Goal: Information Seeking & Learning: Understand process/instructions

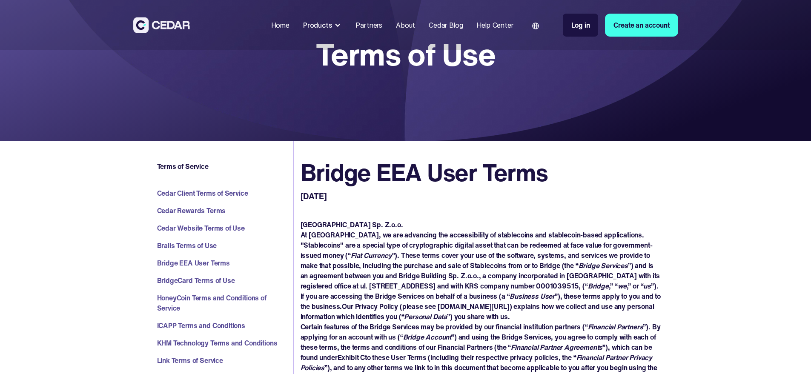
scroll to position [9, 0]
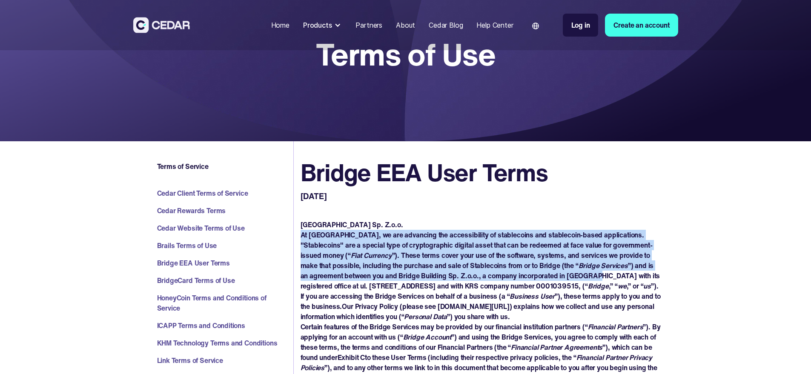
drag, startPoint x: 297, startPoint y: 237, endPoint x: 554, endPoint y: 274, distance: 260.3
click at [576, 280] on p "At [GEOGRAPHIC_DATA], we are advancing the accessibility of stablecoins and sta…" at bounding box center [481, 276] width 361 height 92
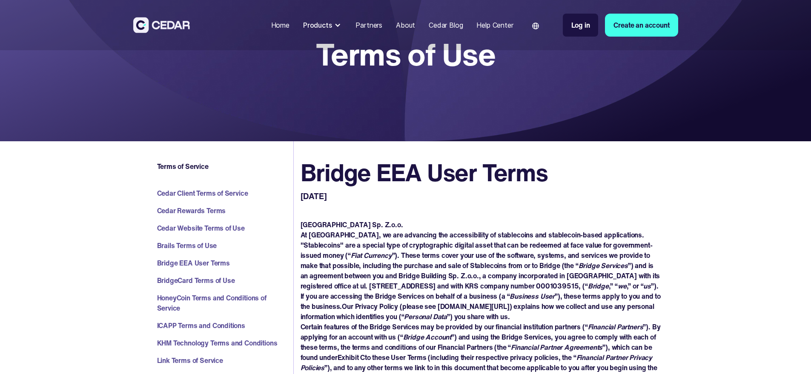
click at [537, 280] on p "At [GEOGRAPHIC_DATA], we are advancing the accessibility of stablecoins and sta…" at bounding box center [481, 276] width 361 height 92
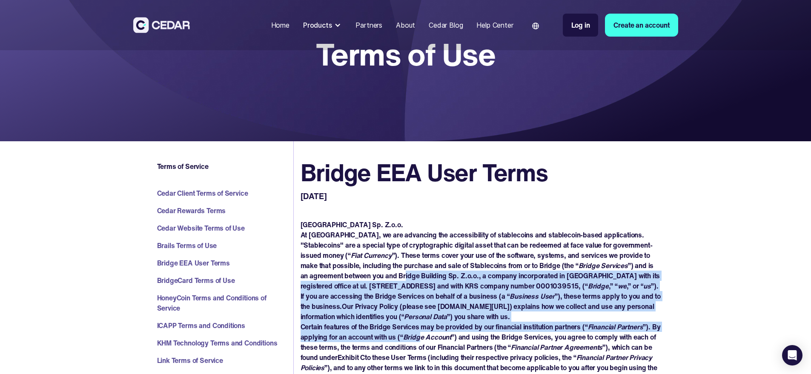
drag, startPoint x: 362, startPoint y: 276, endPoint x: 425, endPoint y: 333, distance: 85.7
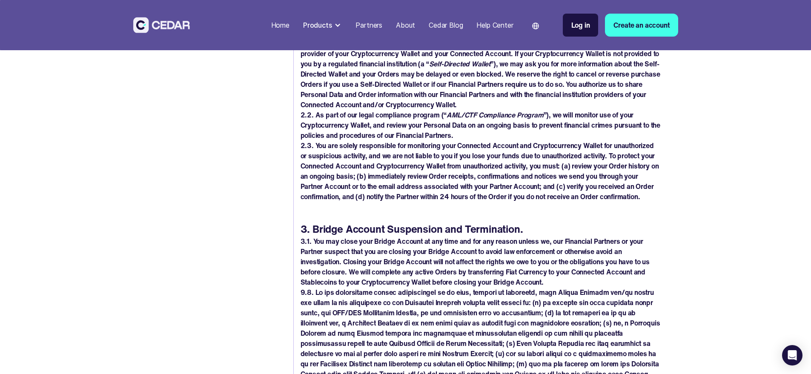
scroll to position [830, 0]
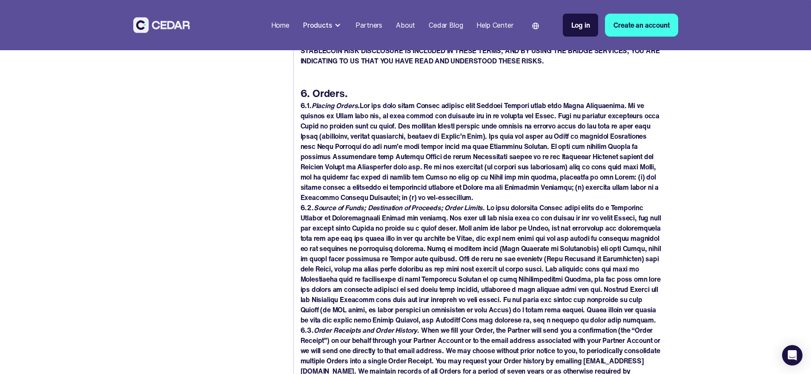
click at [555, 233] on p "6.2. Source of Funds; Destination of Proceeds; Order Limits" at bounding box center [481, 264] width 361 height 123
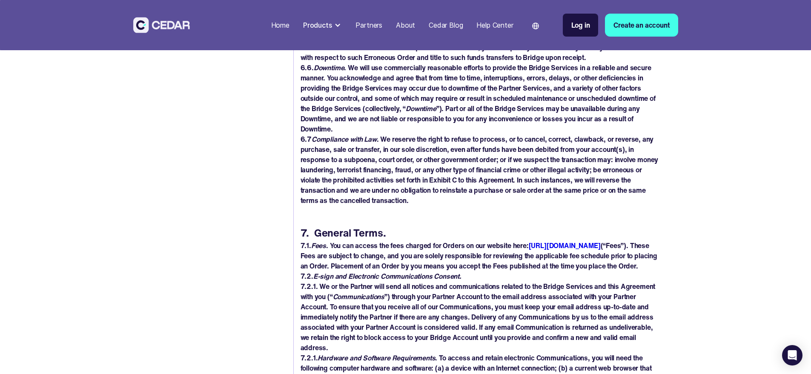
scroll to position [4020, 0]
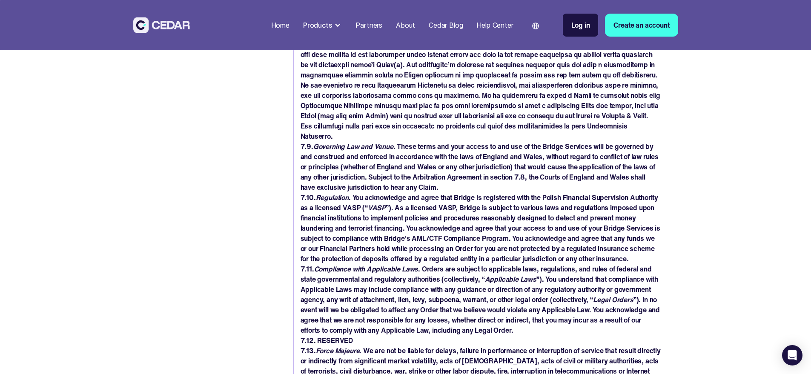
click at [371, 212] on p "7.10. Regulation . You acknowledge and agree that Bridge is registered with the…" at bounding box center [481, 228] width 361 height 72
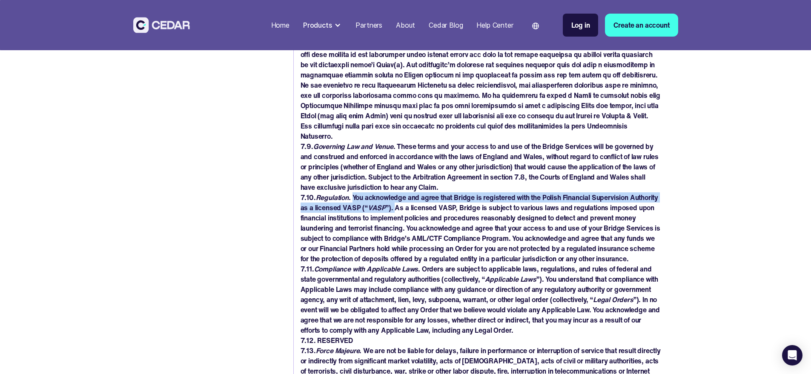
drag, startPoint x: 353, startPoint y: 187, endPoint x: 424, endPoint y: 199, distance: 71.8
click at [424, 199] on p "7.10. Regulation . You acknowledge and agree that Bridge is registered with the…" at bounding box center [481, 228] width 361 height 72
drag, startPoint x: 423, startPoint y: 198, endPoint x: 352, endPoint y: 185, distance: 71.9
click at [352, 192] on p "7.10. Regulation . You acknowledge and agree that Bridge is registered with the…" at bounding box center [481, 228] width 361 height 72
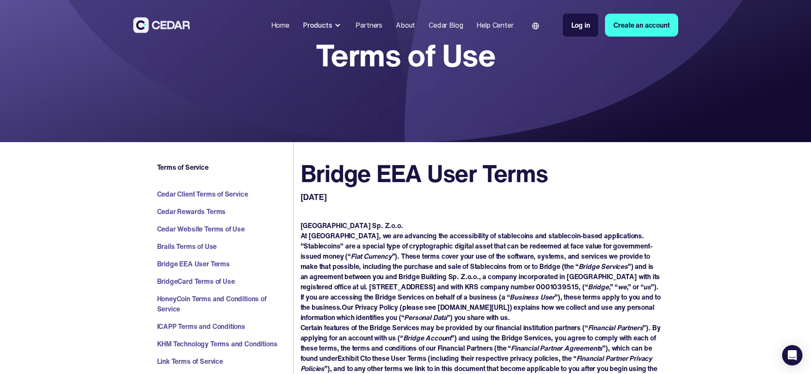
scroll to position [24, 0]
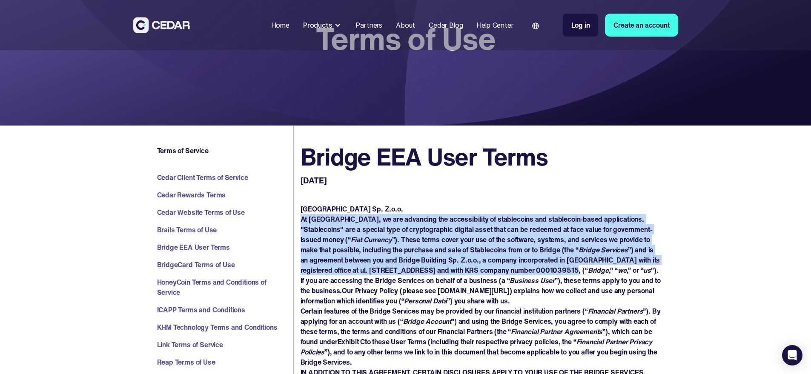
drag, startPoint x: 302, startPoint y: 217, endPoint x: 529, endPoint y: 265, distance: 232.1
click at [529, 266] on p "At [GEOGRAPHIC_DATA], we are advancing the accessibility of stablecoins and sta…" at bounding box center [481, 260] width 361 height 92
click at [528, 265] on p "At [GEOGRAPHIC_DATA], we are advancing the accessibility of stablecoins and sta…" at bounding box center [481, 260] width 361 height 92
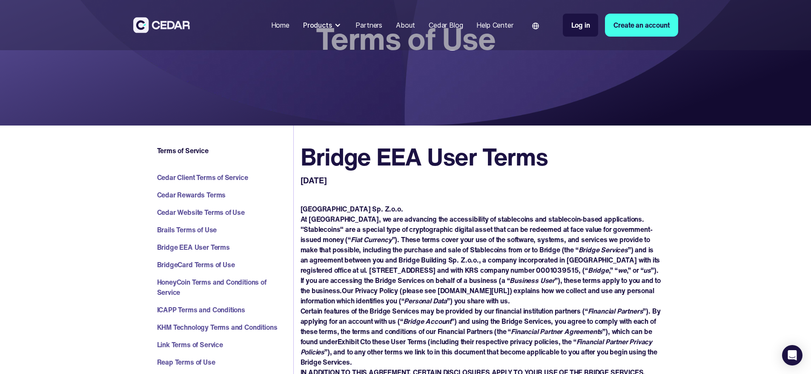
drag, startPoint x: 356, startPoint y: 260, endPoint x: 579, endPoint y: 271, distance: 223.0
click at [579, 271] on p "At [GEOGRAPHIC_DATA], we are advancing the accessibility of stablecoins and sta…" at bounding box center [481, 260] width 361 height 92
copy p "[GEOGRAPHIC_DATA] Sp. Z.o.o., a company incorporated in [GEOGRAPHIC_DATA] with …"
click at [544, 171] on h2 "Bridge EEA User Terms" at bounding box center [424, 157] width 247 height 29
